Goal: Task Accomplishment & Management: Manage account settings

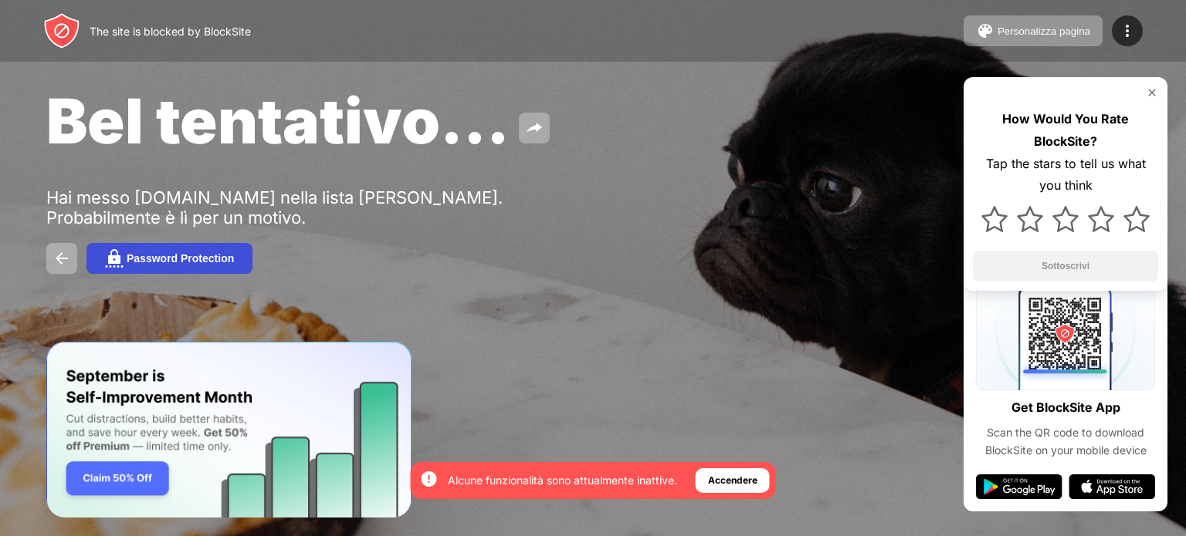
click at [163, 274] on button "Password Protection" at bounding box center [169, 258] width 166 height 31
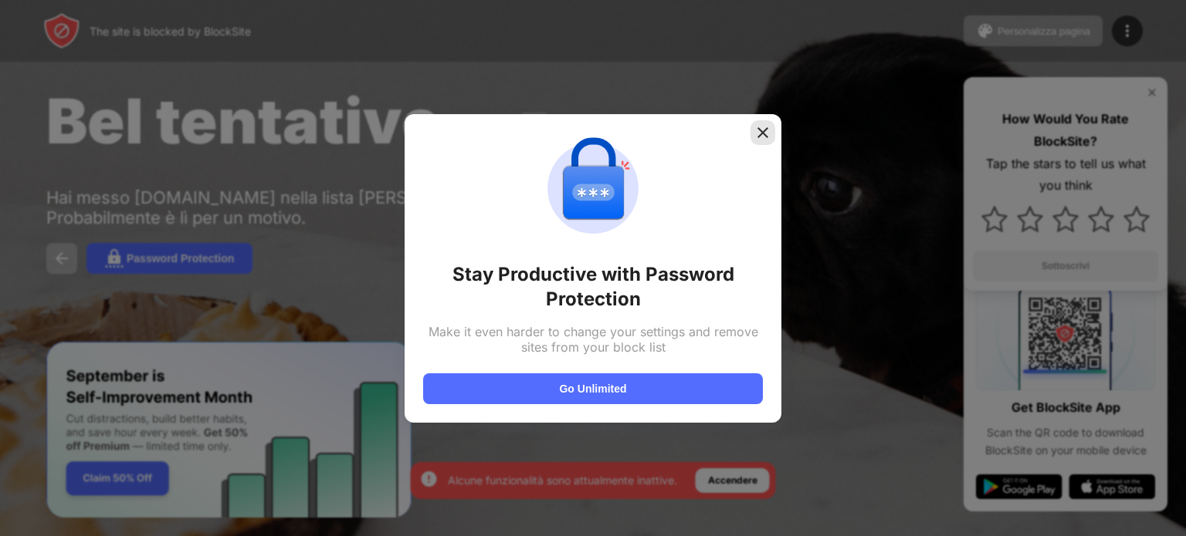
click at [766, 125] on img at bounding box center [762, 132] width 15 height 15
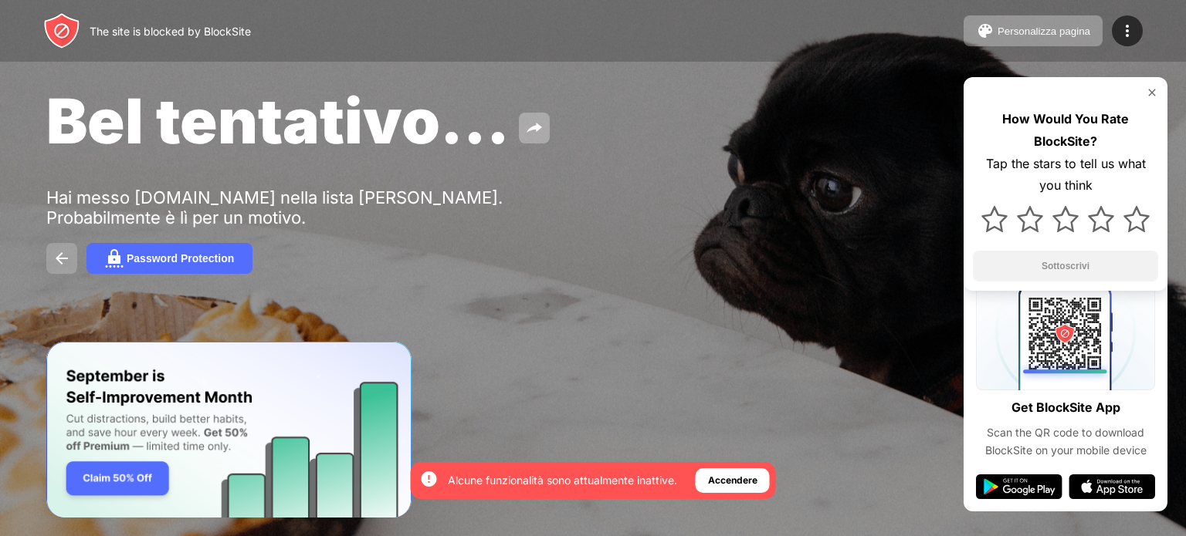
click at [57, 264] on img at bounding box center [61, 258] width 19 height 19
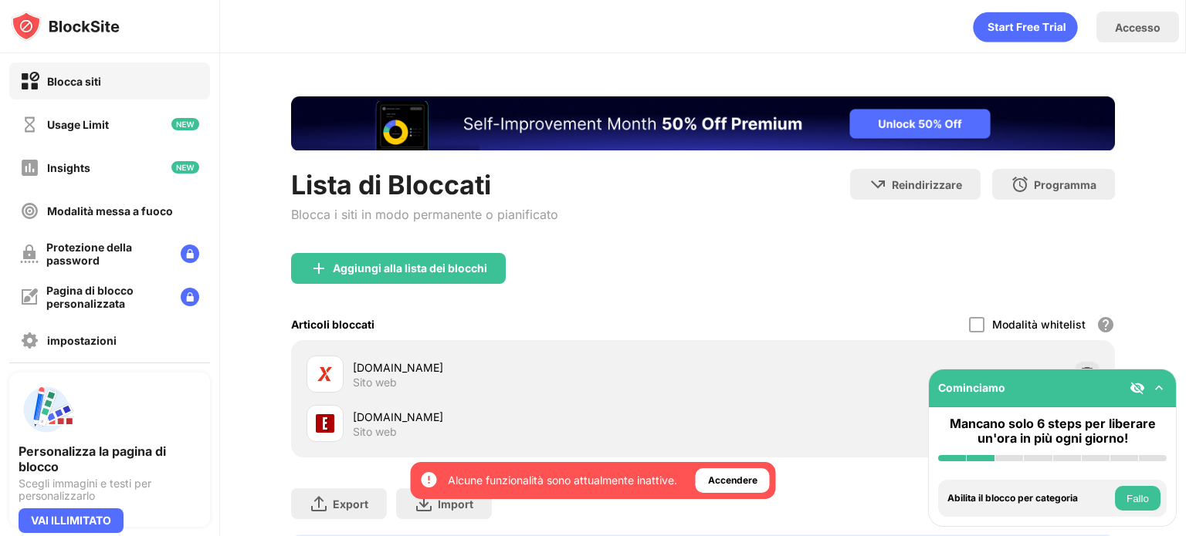
scroll to position [96, 0]
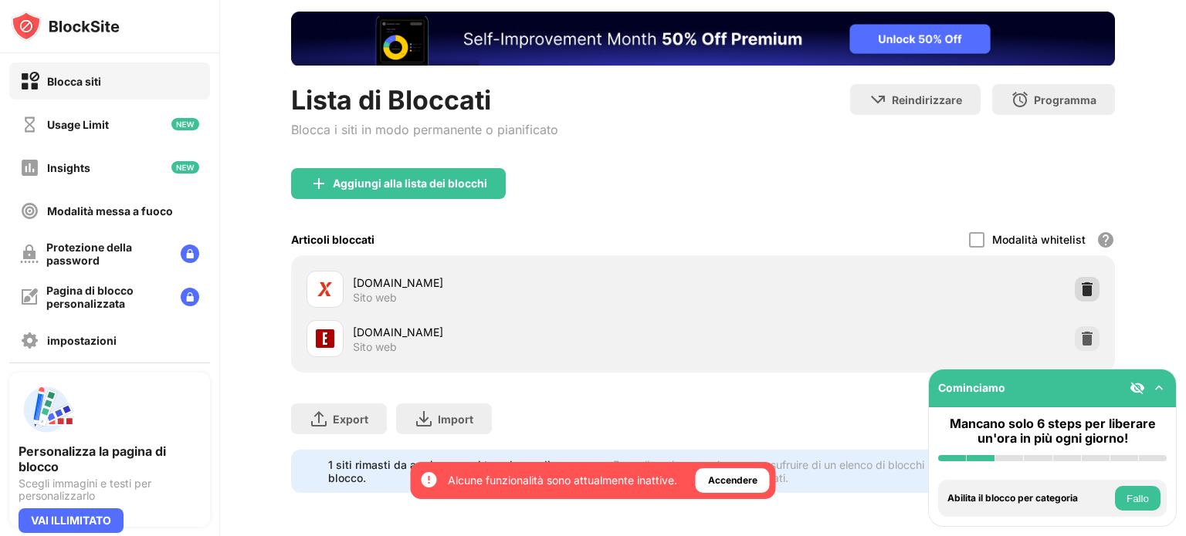
click at [1075, 283] on div at bounding box center [1087, 289] width 25 height 25
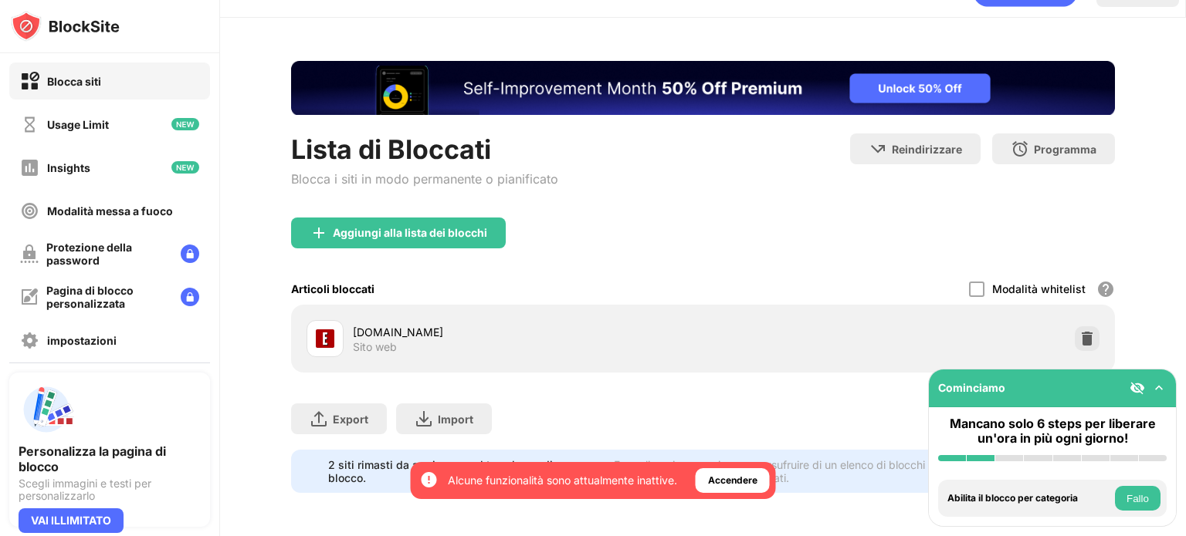
scroll to position [46, 0]
